Goal: Transaction & Acquisition: Book appointment/travel/reservation

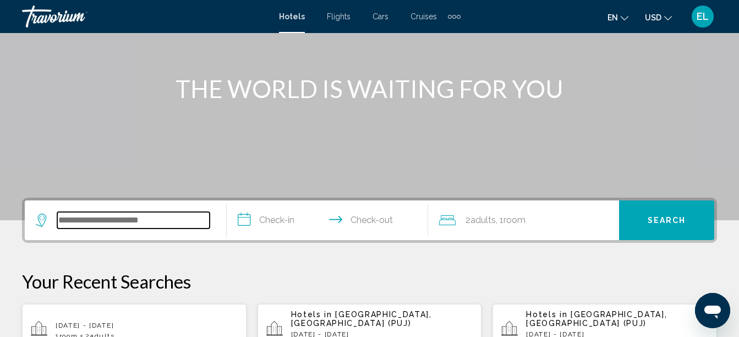
click at [165, 219] on input "Search widget" at bounding box center [133, 220] width 152 height 17
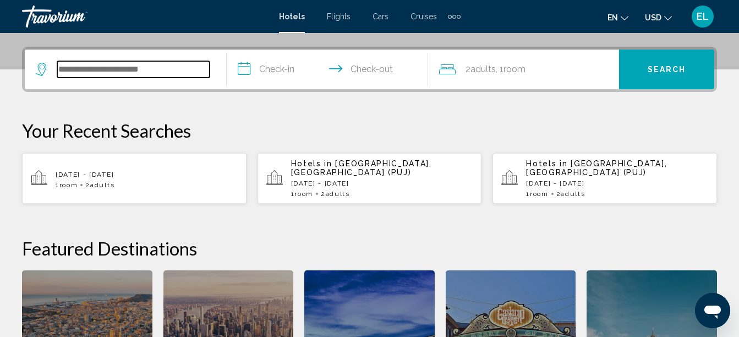
scroll to position [272, 0]
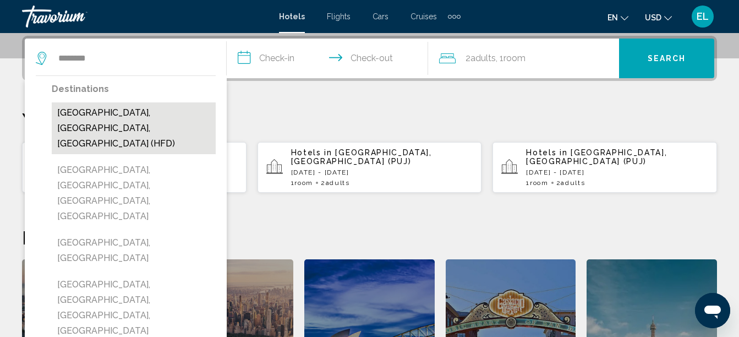
click at [168, 118] on button "[GEOGRAPHIC_DATA], [GEOGRAPHIC_DATA], [GEOGRAPHIC_DATA] (HFD)" at bounding box center [134, 128] width 164 height 52
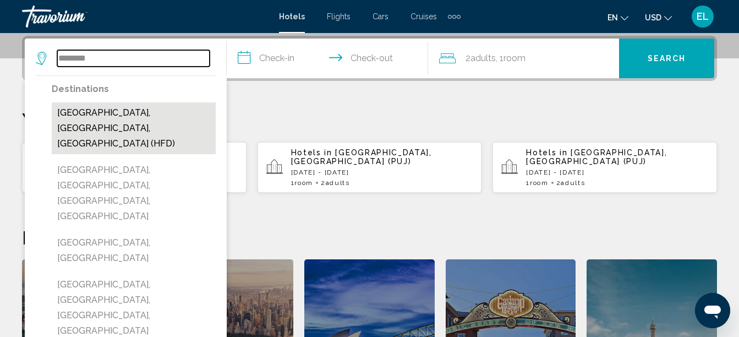
type input "**********"
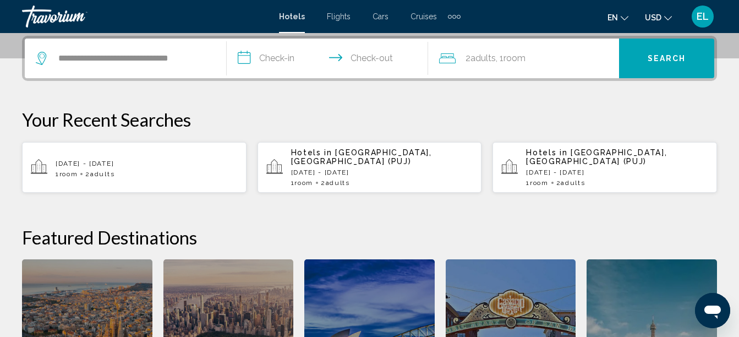
click at [280, 59] on input "**********" at bounding box center [330, 60] width 206 height 43
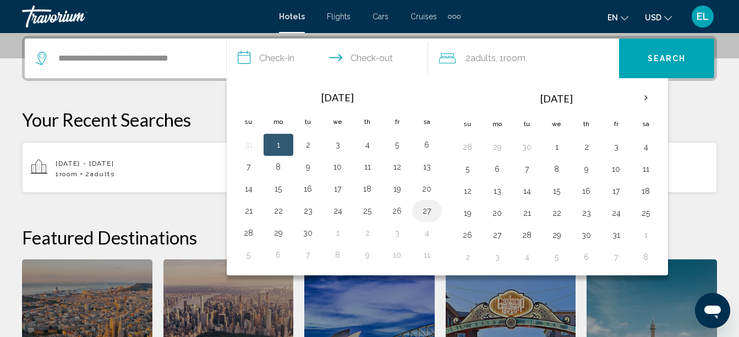
click at [428, 211] on button "27" at bounding box center [427, 210] width 18 height 15
click at [250, 234] on button "28" at bounding box center [249, 232] width 18 height 15
type input "**********"
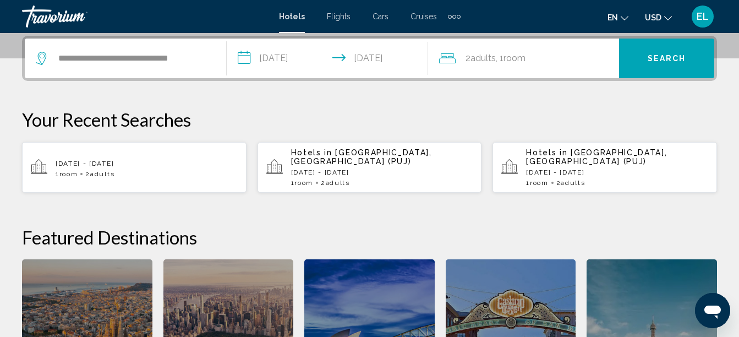
click at [532, 59] on div "2 Adult Adults , 1 Room rooms" at bounding box center [529, 58] width 180 height 15
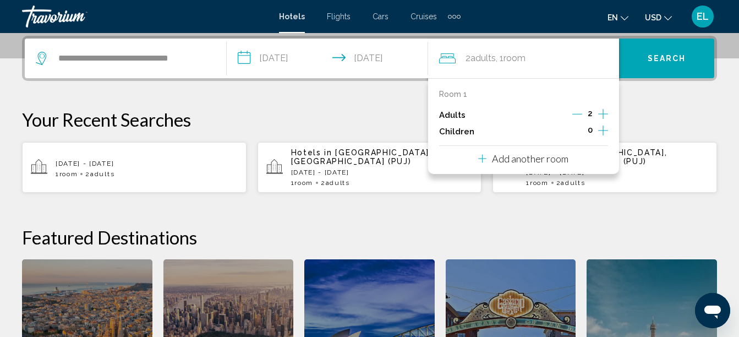
click at [549, 160] on p "Add another room" at bounding box center [530, 158] width 77 height 12
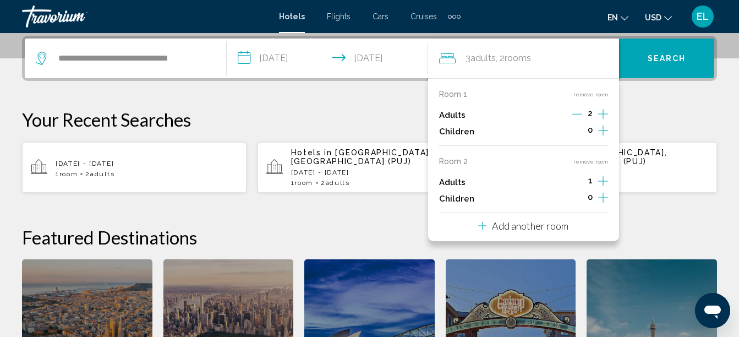
click at [580, 113] on icon "Decrement adults" at bounding box center [577, 114] width 10 height 10
click at [608, 130] on icon "Increment children" at bounding box center [603, 130] width 10 height 10
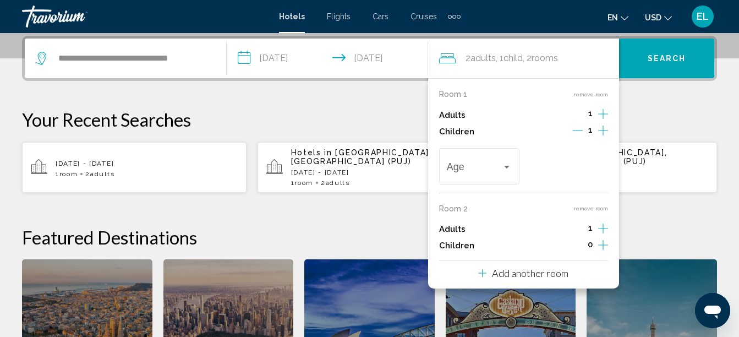
click at [608, 130] on icon "Increment children" at bounding box center [603, 130] width 10 height 10
click at [604, 137] on icon "Increment children" at bounding box center [603, 130] width 10 height 13
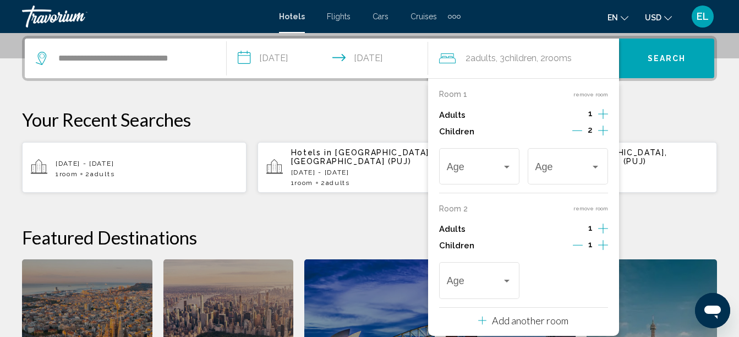
click at [605, 137] on icon "Increment children" at bounding box center [603, 130] width 10 height 13
click at [482, 168] on span "Travelers: 2 adults, 4 children" at bounding box center [475, 168] width 56 height 11
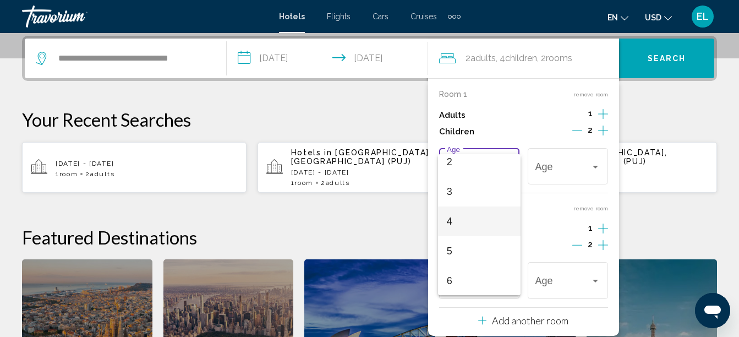
scroll to position [110, 0]
click at [458, 207] on span "5" at bounding box center [479, 208] width 65 height 30
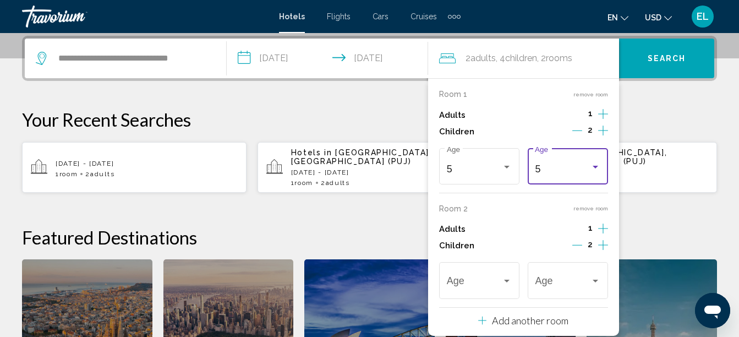
click at [573, 171] on div "5" at bounding box center [563, 168] width 56 height 11
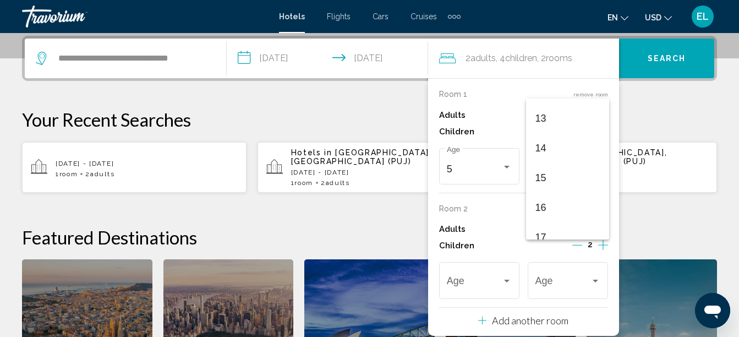
scroll to position [394, 0]
click at [562, 198] on span "16" at bounding box center [567, 195] width 65 height 30
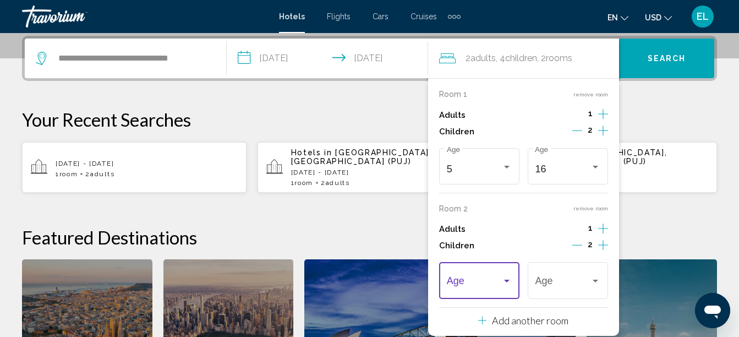
click at [511, 288] on div "Travelers: 2 adults, 4 children" at bounding box center [479, 283] width 65 height 11
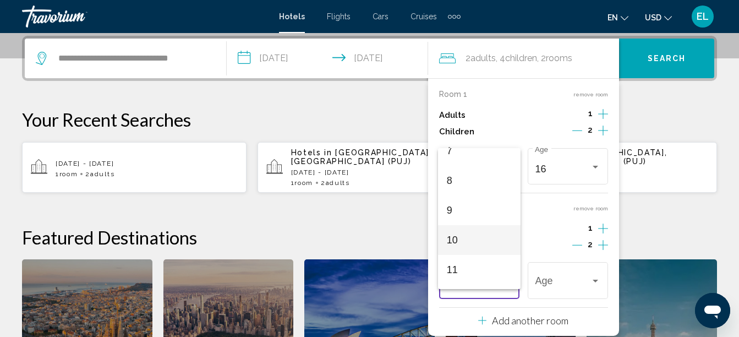
click at [464, 242] on span "10" at bounding box center [479, 240] width 65 height 30
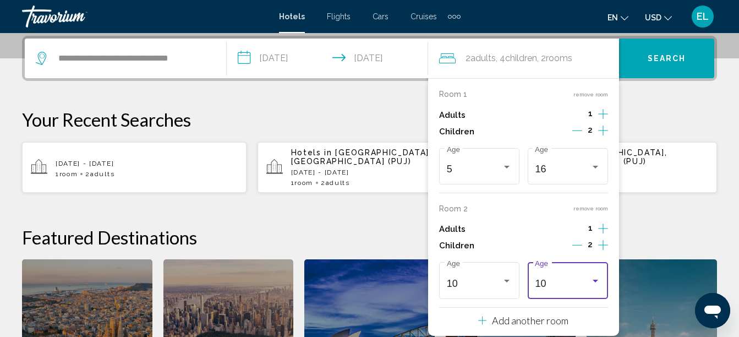
click at [578, 277] on div "10 Age" at bounding box center [567, 279] width 65 height 39
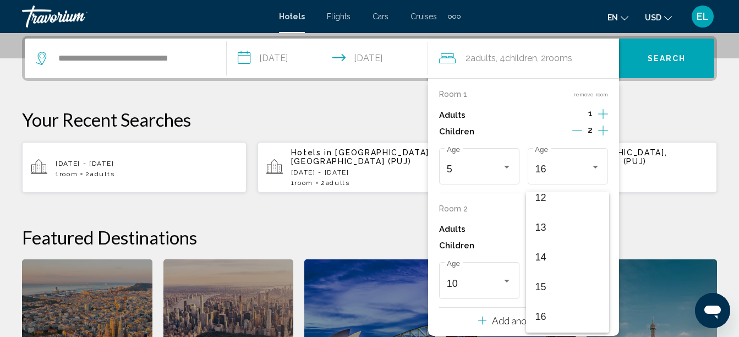
scroll to position [394, 0]
click at [571, 282] on span "16" at bounding box center [567, 288] width 65 height 30
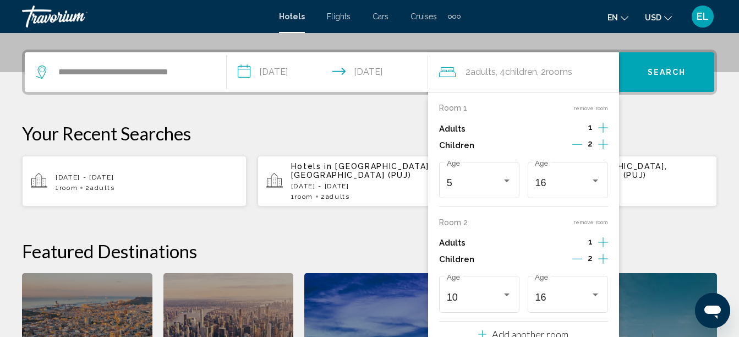
scroll to position [217, 0]
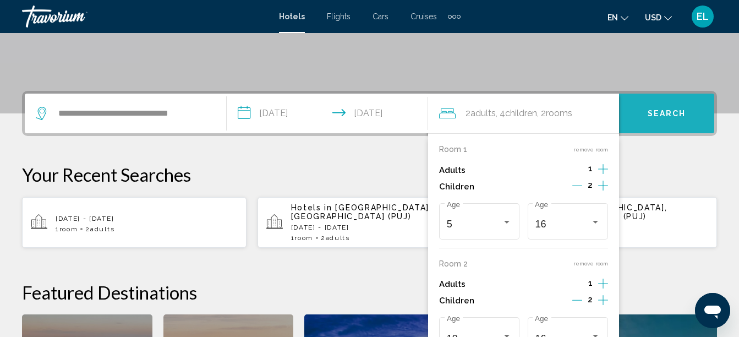
click at [678, 113] on span "Search" at bounding box center [667, 114] width 39 height 9
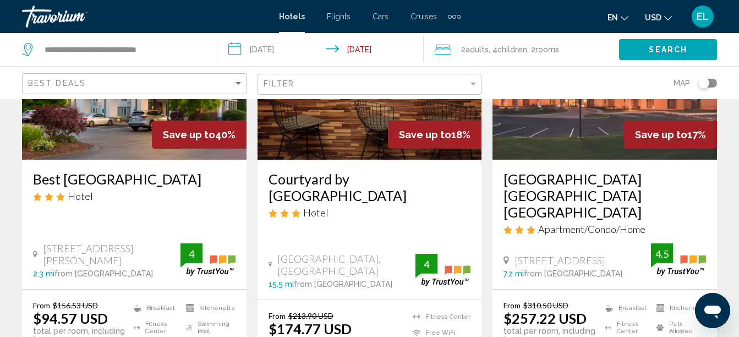
scroll to position [165, 0]
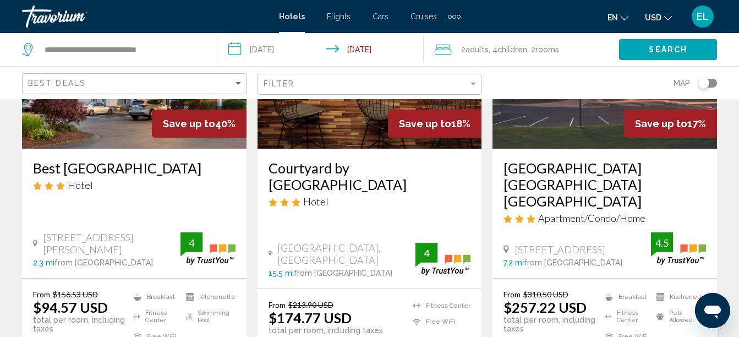
click at [99, 118] on img "Main content" at bounding box center [134, 60] width 225 height 176
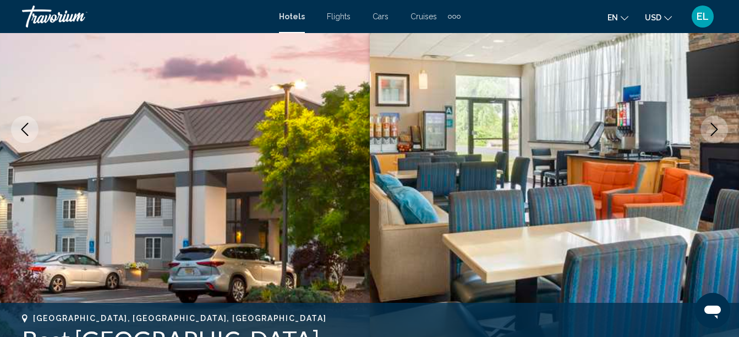
scroll to position [126, 0]
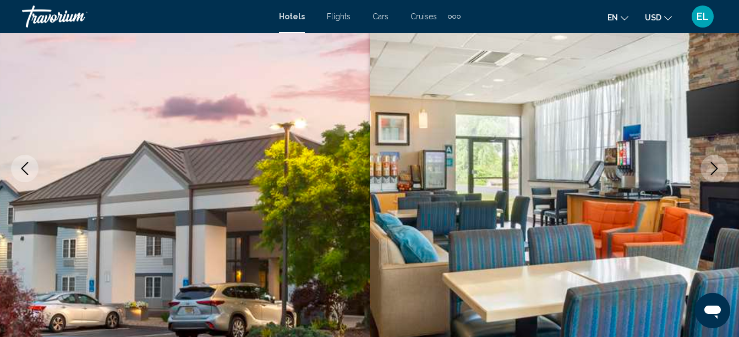
click at [708, 170] on icon "Next image" at bounding box center [714, 168] width 13 height 13
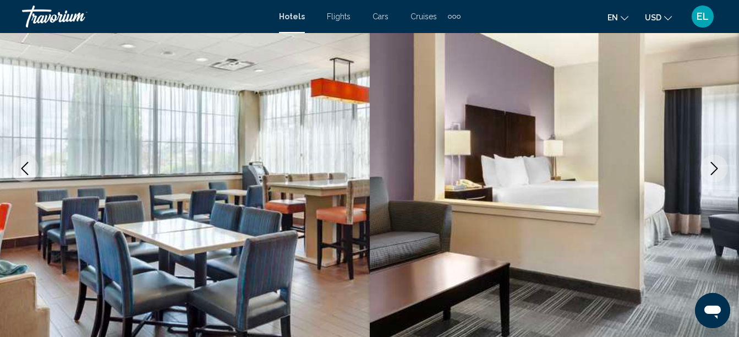
click at [714, 169] on icon "Next image" at bounding box center [714, 168] width 13 height 13
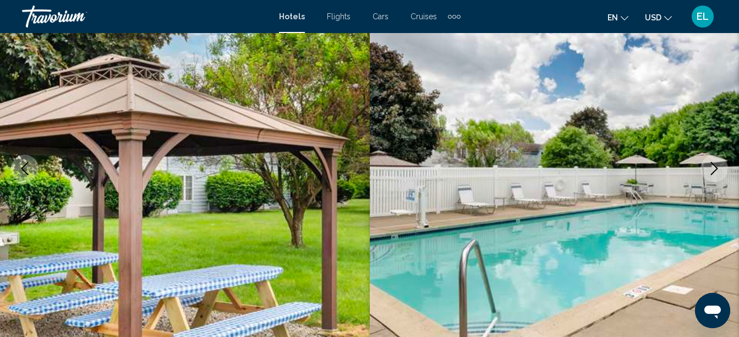
click at [25, 168] on icon "Previous image" at bounding box center [24, 168] width 13 height 13
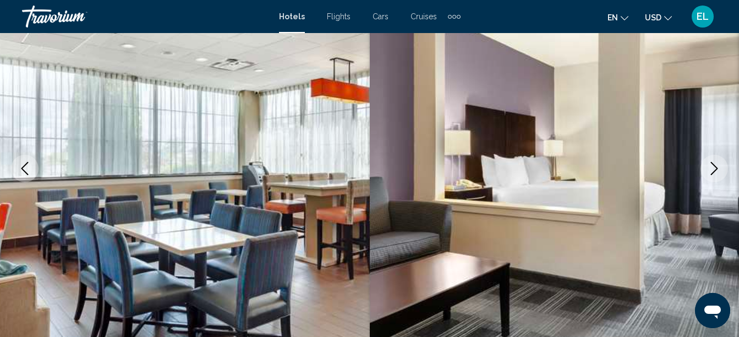
click at [722, 170] on button "Next image" at bounding box center [715, 169] width 28 height 28
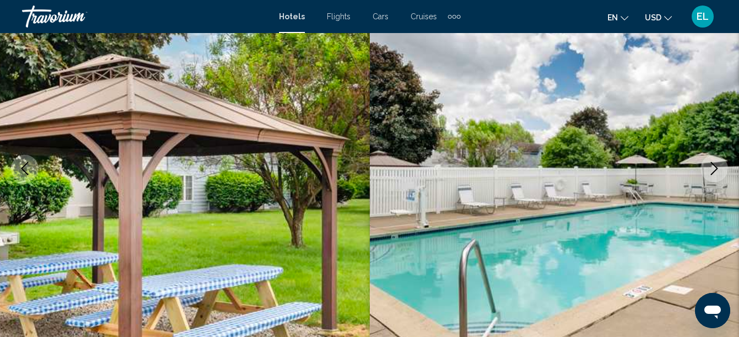
click at [719, 170] on icon "Next image" at bounding box center [714, 168] width 13 height 13
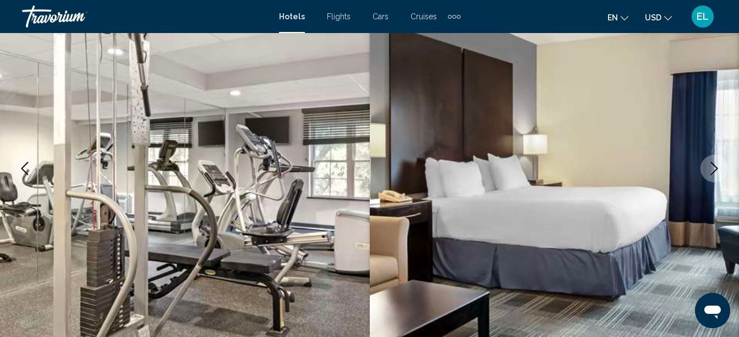
click at [719, 170] on icon "Next image" at bounding box center [714, 168] width 13 height 13
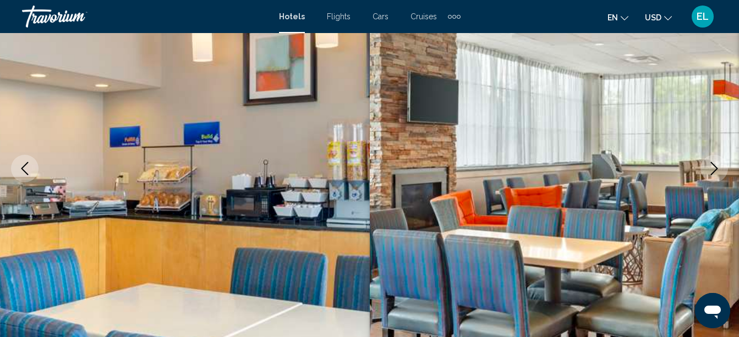
click at [715, 167] on icon "Next image" at bounding box center [714, 168] width 13 height 13
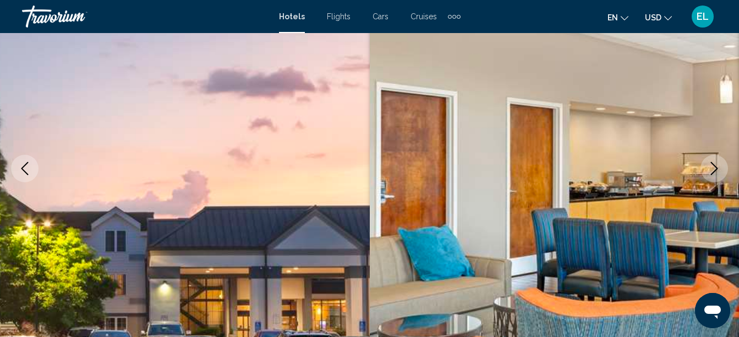
click at [715, 167] on icon "Next image" at bounding box center [714, 168] width 13 height 13
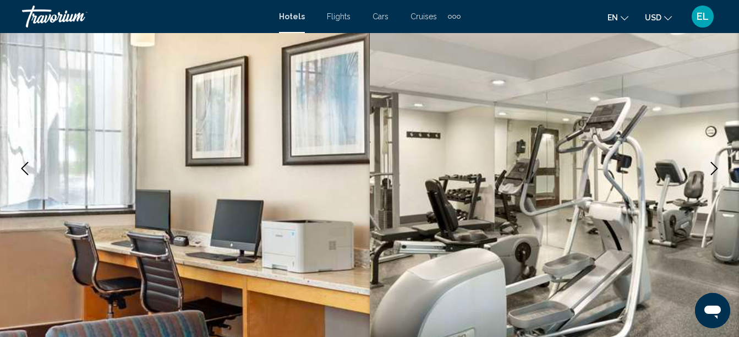
click at [715, 167] on icon "Next image" at bounding box center [714, 168] width 13 height 13
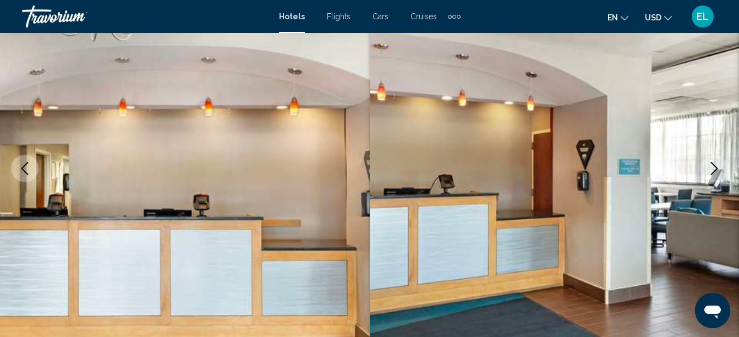
click at [715, 167] on icon "Next image" at bounding box center [714, 168] width 13 height 13
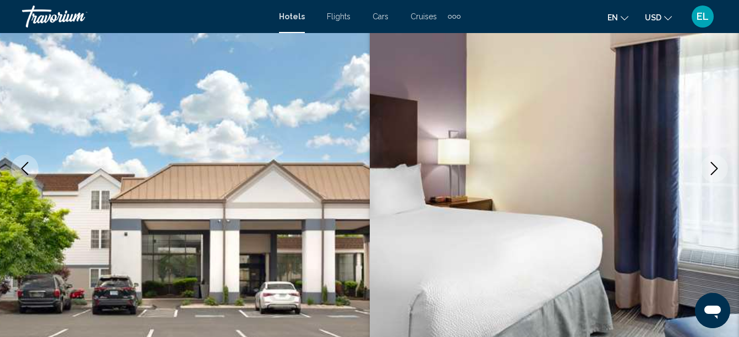
click at [558, 264] on img "Main content" at bounding box center [555, 168] width 370 height 523
click at [548, 242] on img "Main content" at bounding box center [555, 168] width 370 height 523
click at [550, 239] on img "Main content" at bounding box center [555, 168] width 370 height 523
click at [550, 236] on img "Main content" at bounding box center [555, 168] width 370 height 523
click at [715, 170] on icon "Next image" at bounding box center [714, 168] width 13 height 13
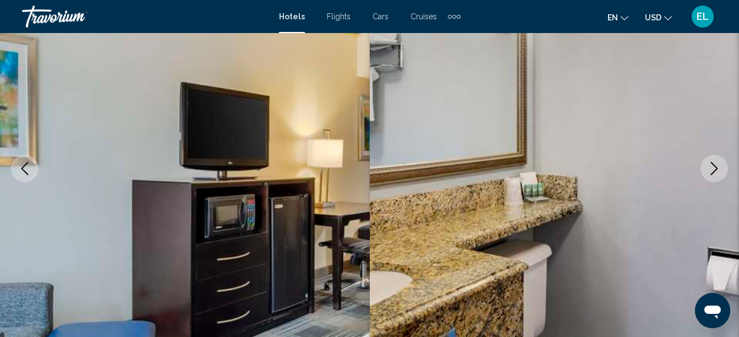
click at [718, 169] on icon "Next image" at bounding box center [714, 168] width 13 height 13
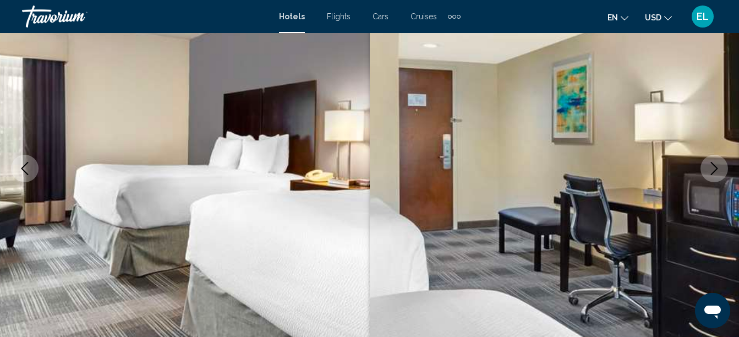
click at [718, 169] on icon "Next image" at bounding box center [714, 168] width 13 height 13
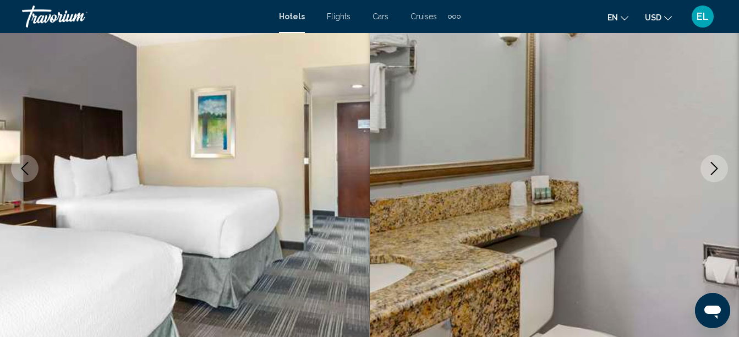
click at [718, 169] on icon "Next image" at bounding box center [714, 168] width 13 height 13
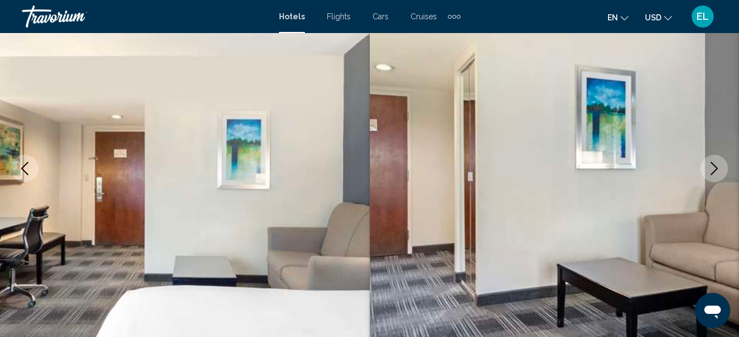
click at [718, 169] on icon "Next image" at bounding box center [714, 168] width 13 height 13
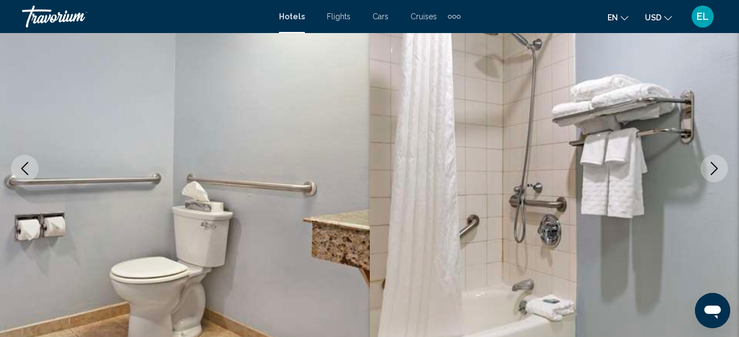
click at [708, 178] on button "Next image" at bounding box center [715, 169] width 28 height 28
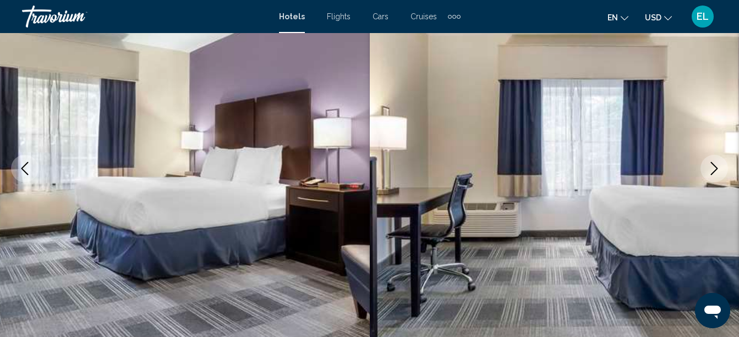
click at [708, 178] on button "Next image" at bounding box center [715, 169] width 28 height 28
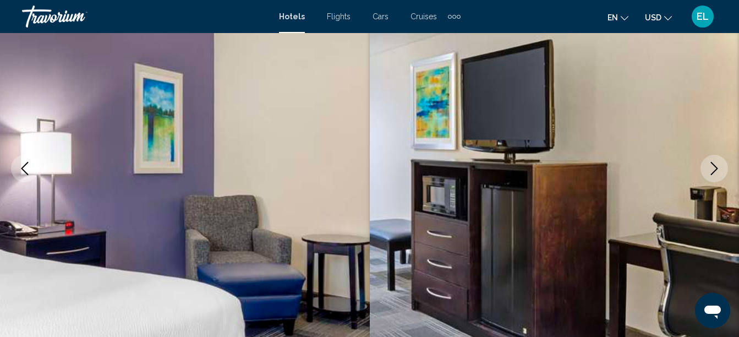
click at [709, 178] on button "Next image" at bounding box center [715, 169] width 28 height 28
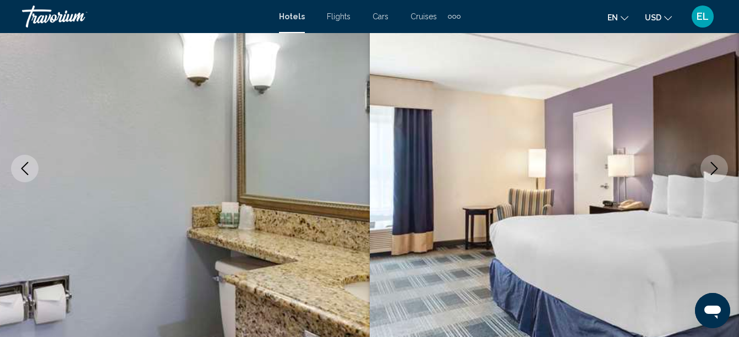
click at [709, 178] on button "Next image" at bounding box center [715, 169] width 28 height 28
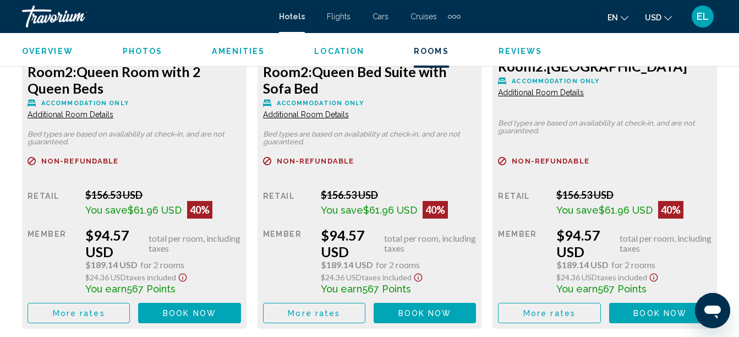
scroll to position [1887, 0]
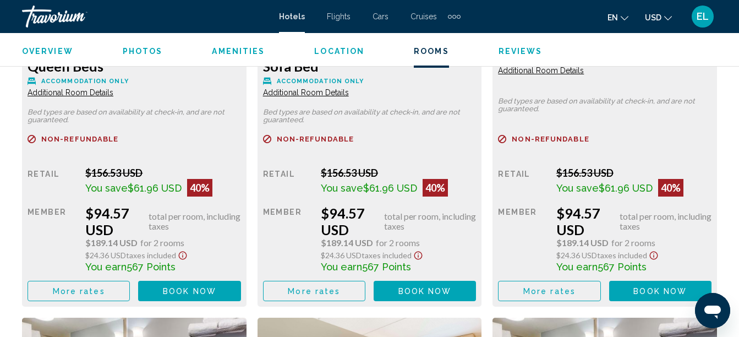
click at [190, 287] on span "Book now" at bounding box center [189, 291] width 53 height 9
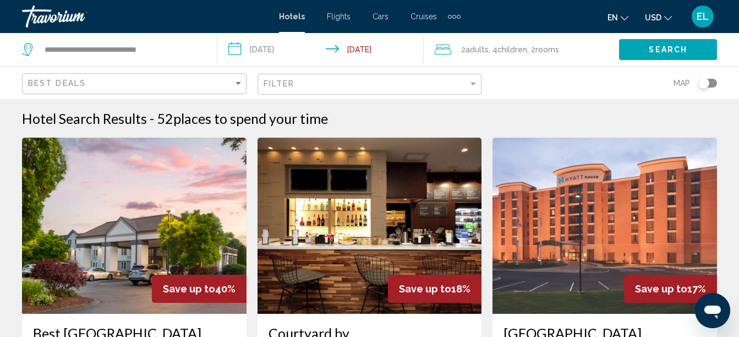
click at [489, 50] on span "Adults" at bounding box center [477, 49] width 23 height 9
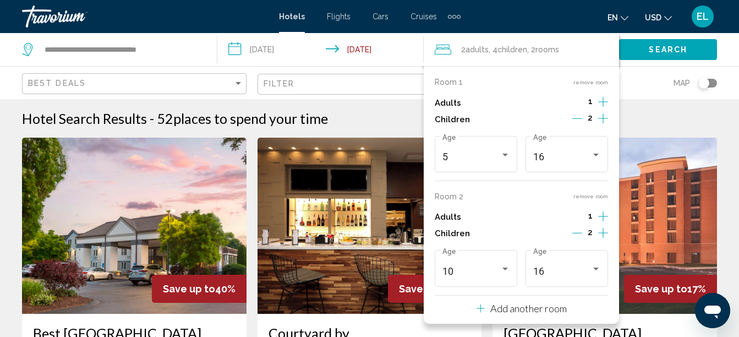
click at [602, 101] on icon "Increment adults" at bounding box center [603, 101] width 10 height 13
click at [631, 90] on div "Map" at bounding box center [605, 83] width 225 height 32
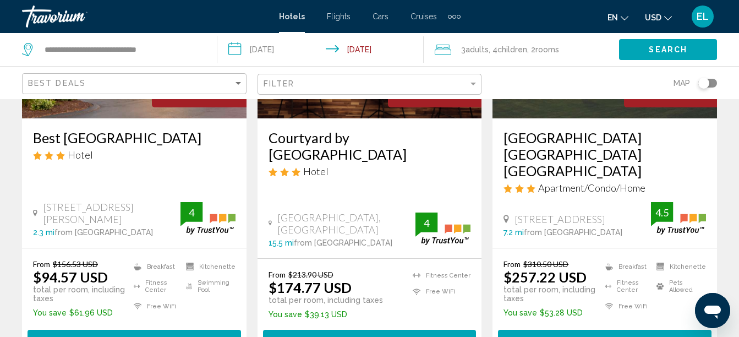
scroll to position [220, 0]
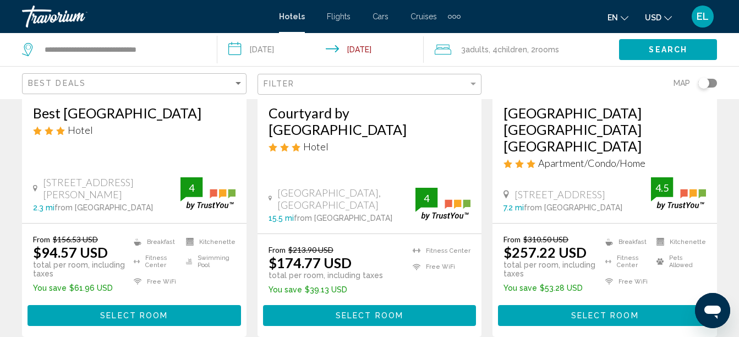
click at [195, 305] on button "Select Room" at bounding box center [135, 315] width 214 height 20
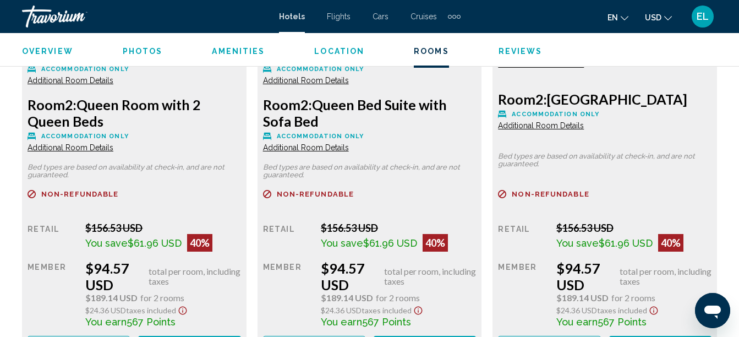
scroll to position [1887, 0]
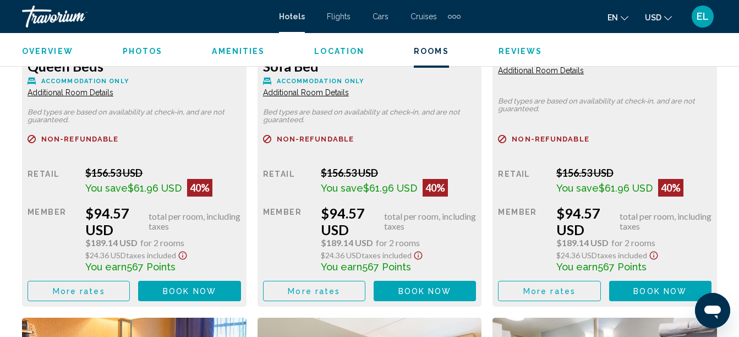
click at [203, 287] on span "Book now" at bounding box center [189, 291] width 53 height 9
